Goal: Information Seeking & Learning: Learn about a topic

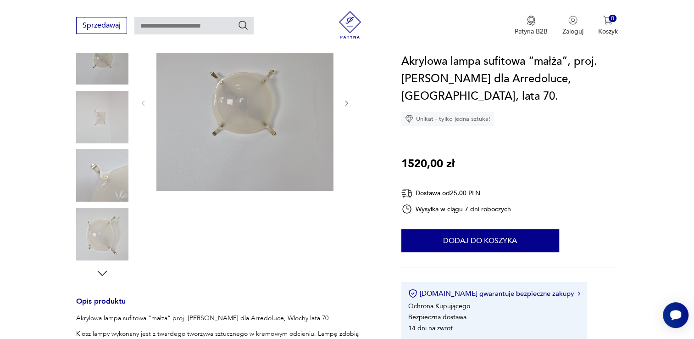
click at [347, 102] on icon "button" at bounding box center [346, 103] width 3 height 6
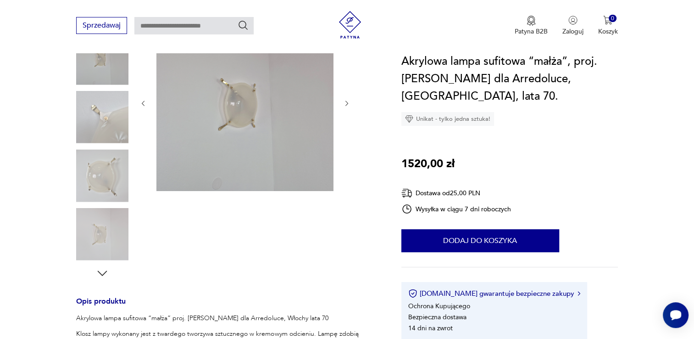
click at [347, 102] on icon "button" at bounding box center [346, 103] width 3 height 6
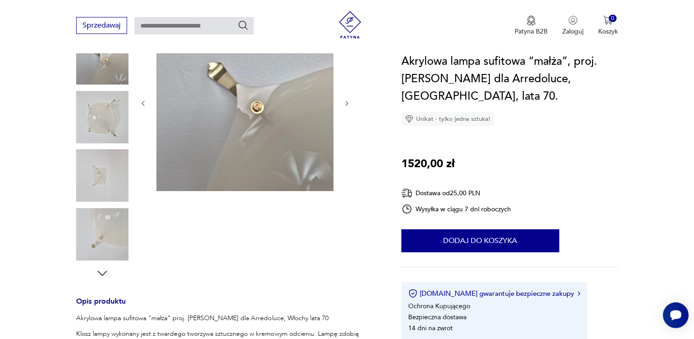
click at [347, 102] on icon "button" at bounding box center [346, 103] width 3 height 6
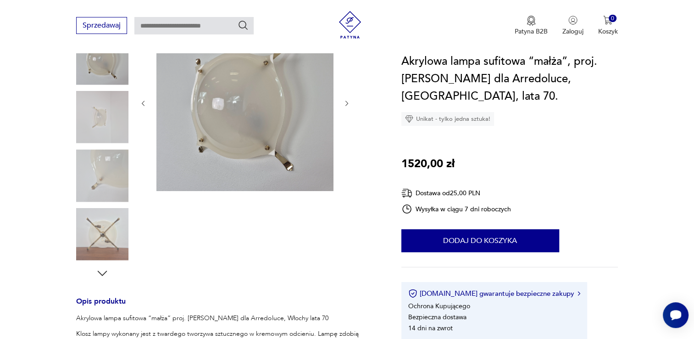
click at [347, 102] on icon "button" at bounding box center [347, 104] width 8 height 8
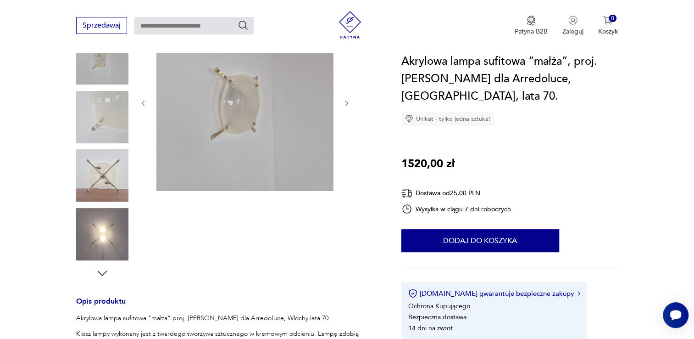
click at [347, 102] on icon "button" at bounding box center [347, 104] width 8 height 8
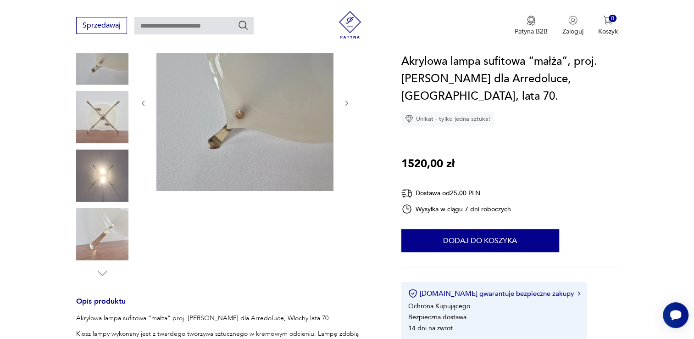
click at [347, 102] on icon "button" at bounding box center [347, 104] width 8 height 8
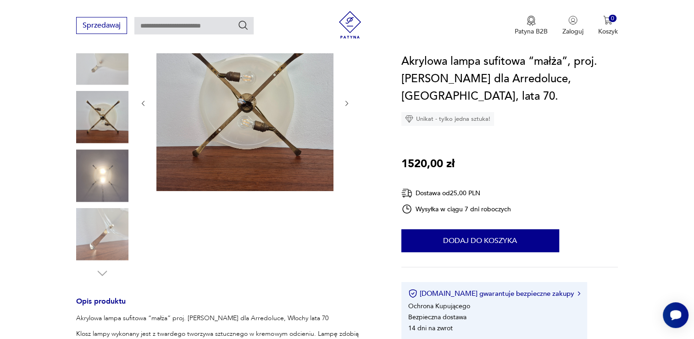
click at [347, 102] on icon "button" at bounding box center [347, 104] width 8 height 8
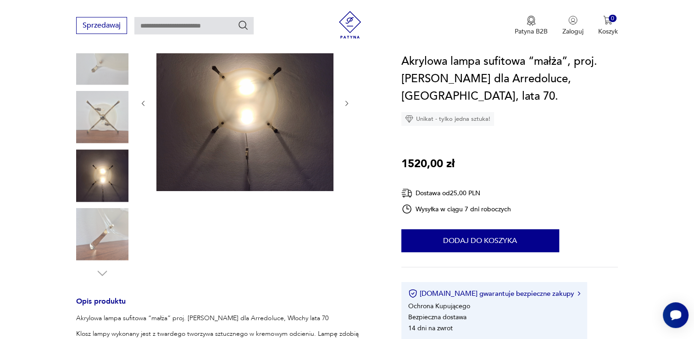
click at [351, 104] on div at bounding box center [227, 147] width 303 height 266
click at [347, 103] on icon "button" at bounding box center [347, 104] width 8 height 8
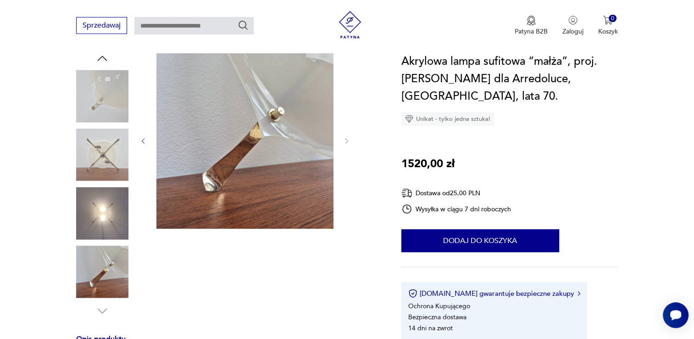
scroll to position [46, 0]
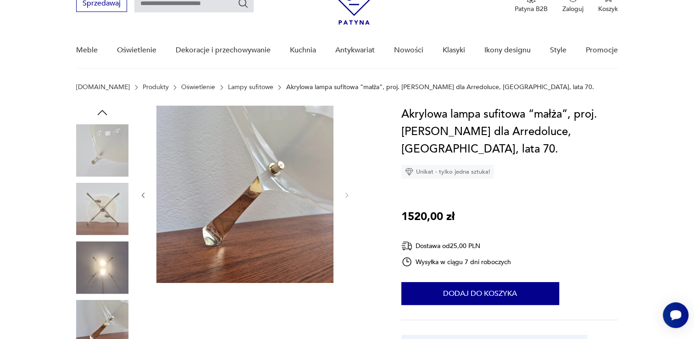
click at [116, 142] on img at bounding box center [102, 150] width 52 height 52
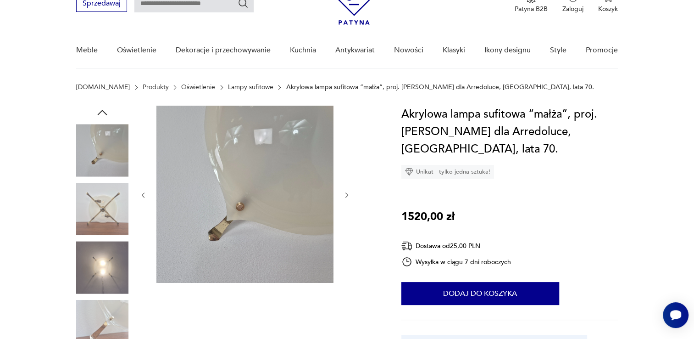
click at [145, 194] on icon "button" at bounding box center [143, 195] width 8 height 8
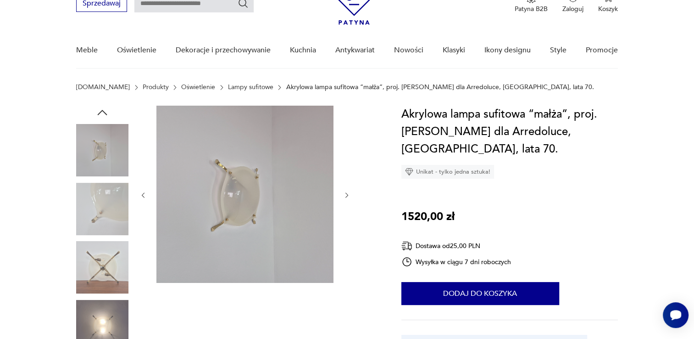
click at [145, 194] on icon "button" at bounding box center [143, 195] width 8 height 8
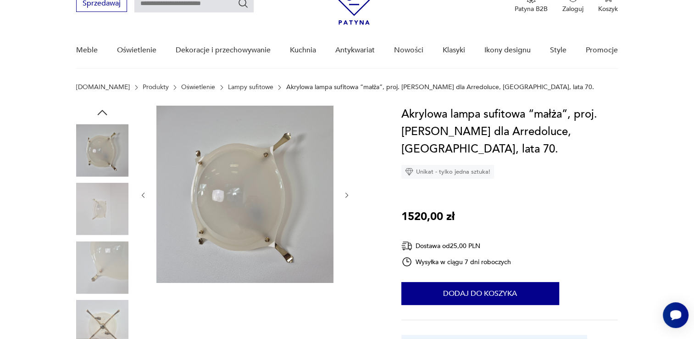
click at [145, 194] on icon "button" at bounding box center [143, 195] width 8 height 8
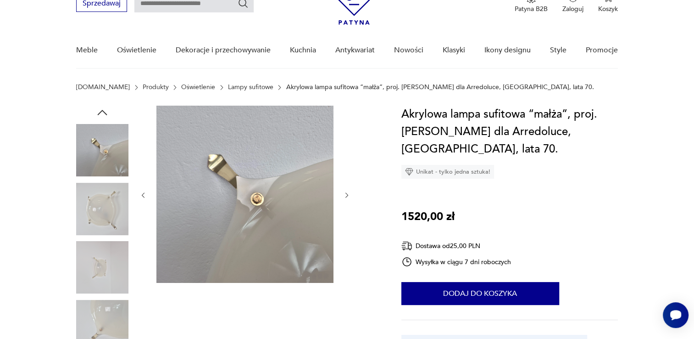
click at [145, 193] on icon "button" at bounding box center [143, 195] width 8 height 8
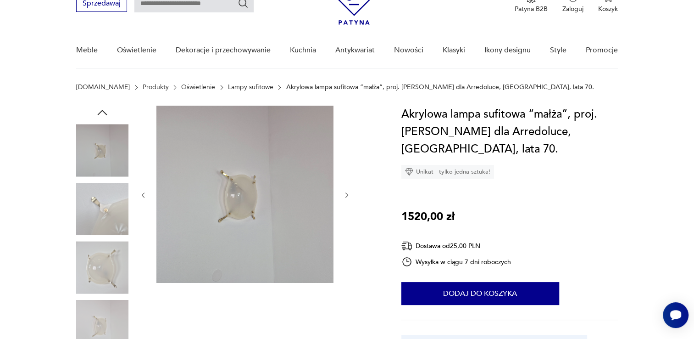
click at [145, 193] on icon "button" at bounding box center [143, 195] width 8 height 8
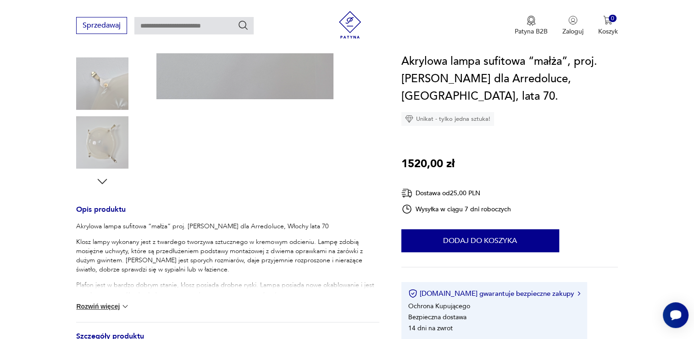
scroll to position [367, 0]
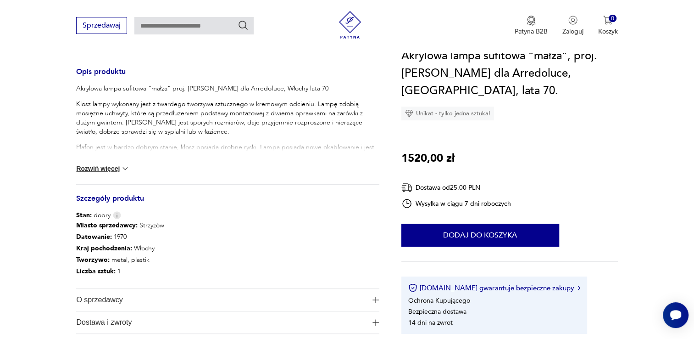
click at [109, 164] on button "Rozwiń więcej" at bounding box center [102, 168] width 53 height 9
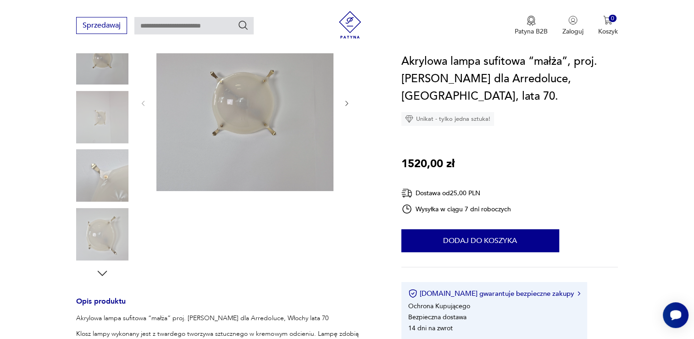
scroll to position [138, 0]
